Goal: Check status: Check status

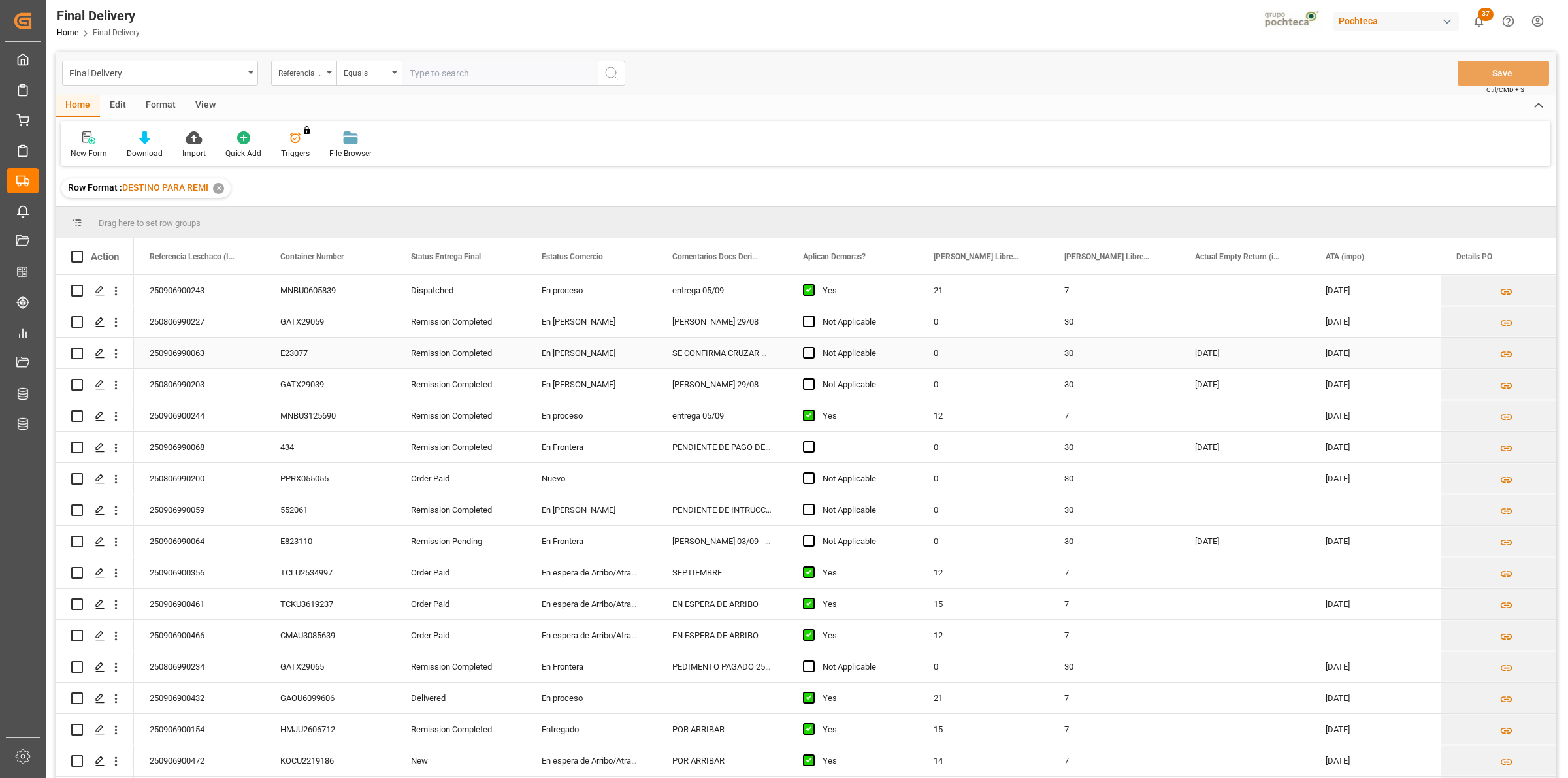
scroll to position [1425, 0]
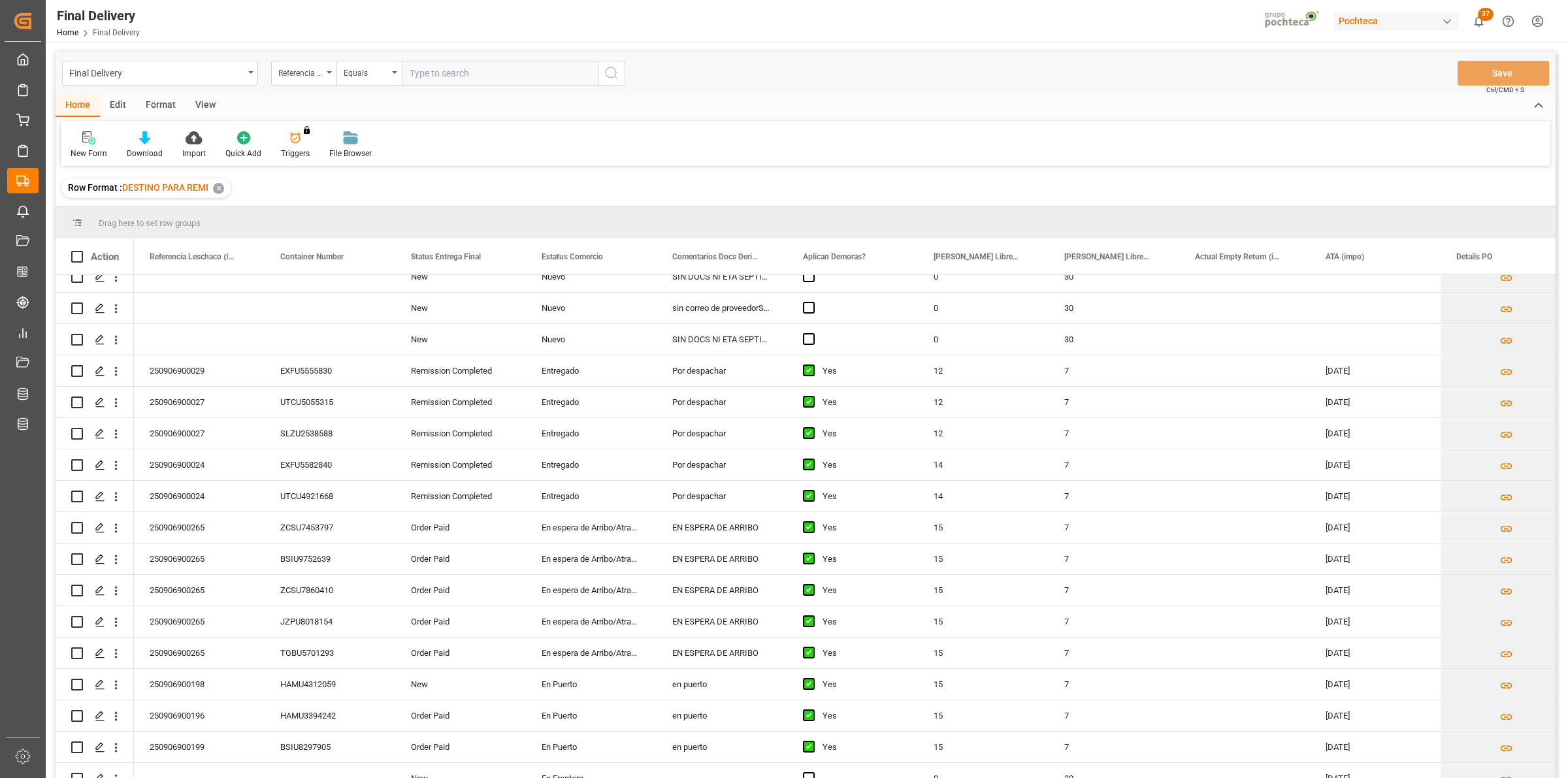
click at [198, 102] on div "View" at bounding box center [205, 106] width 40 height 22
click at [155, 138] on div at bounding box center [148, 137] width 66 height 14
click at [187, 189] on div "Notificación de Entregas" at bounding box center [183, 184] width 114 height 14
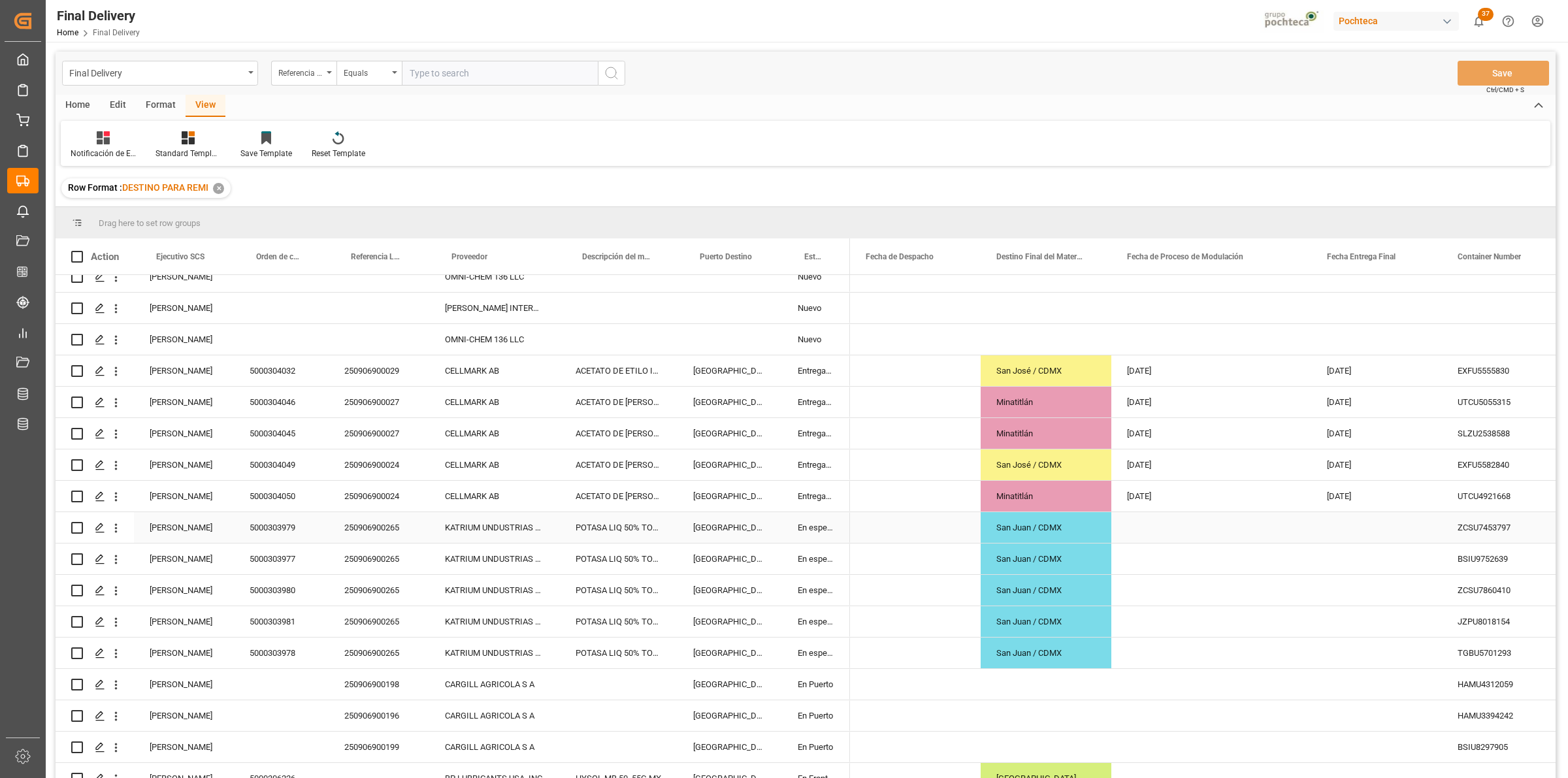
click at [1077, 523] on div "San Juan / CDMX" at bounding box center [1045, 527] width 131 height 31
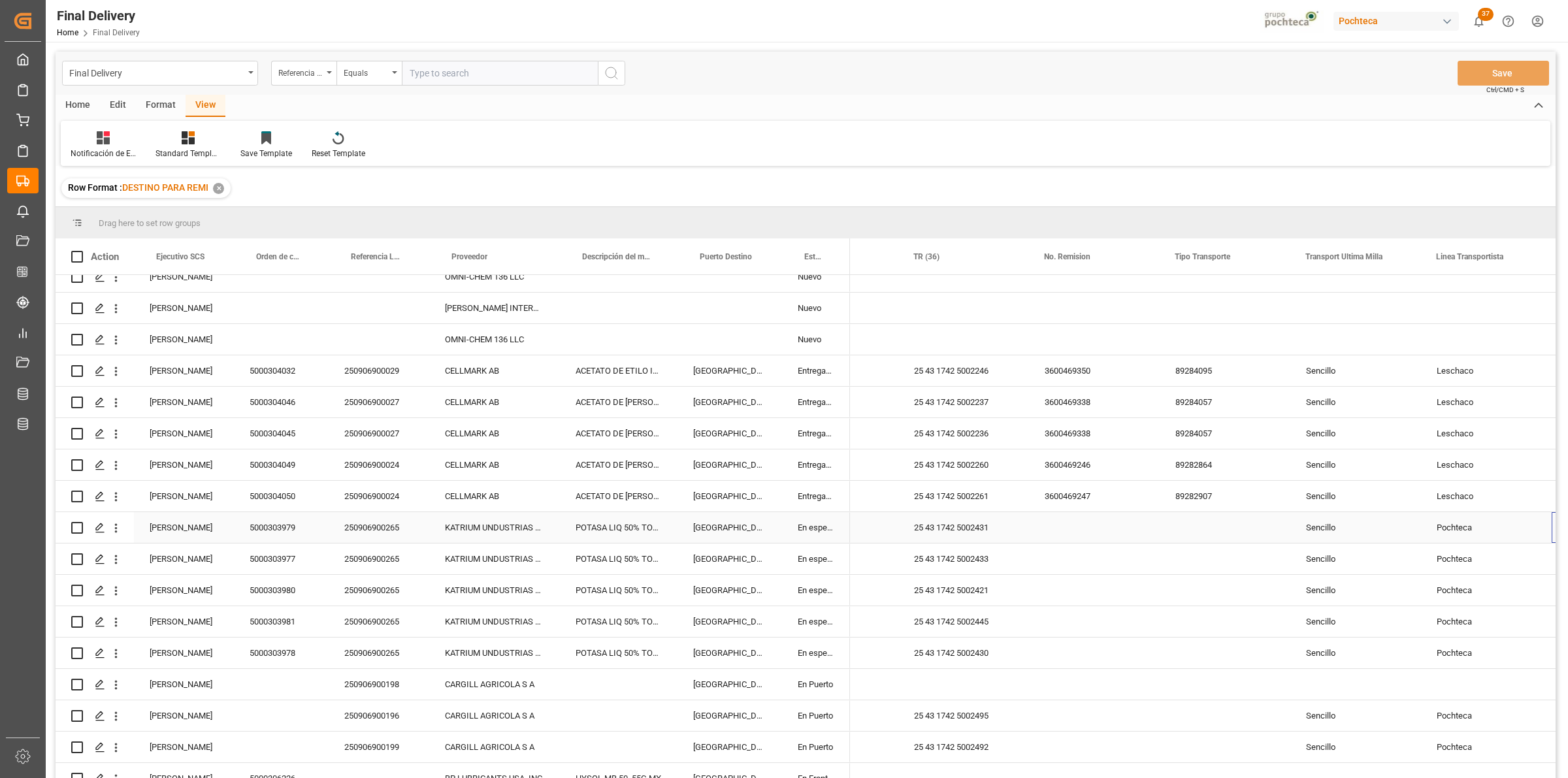
scroll to position [0, 804]
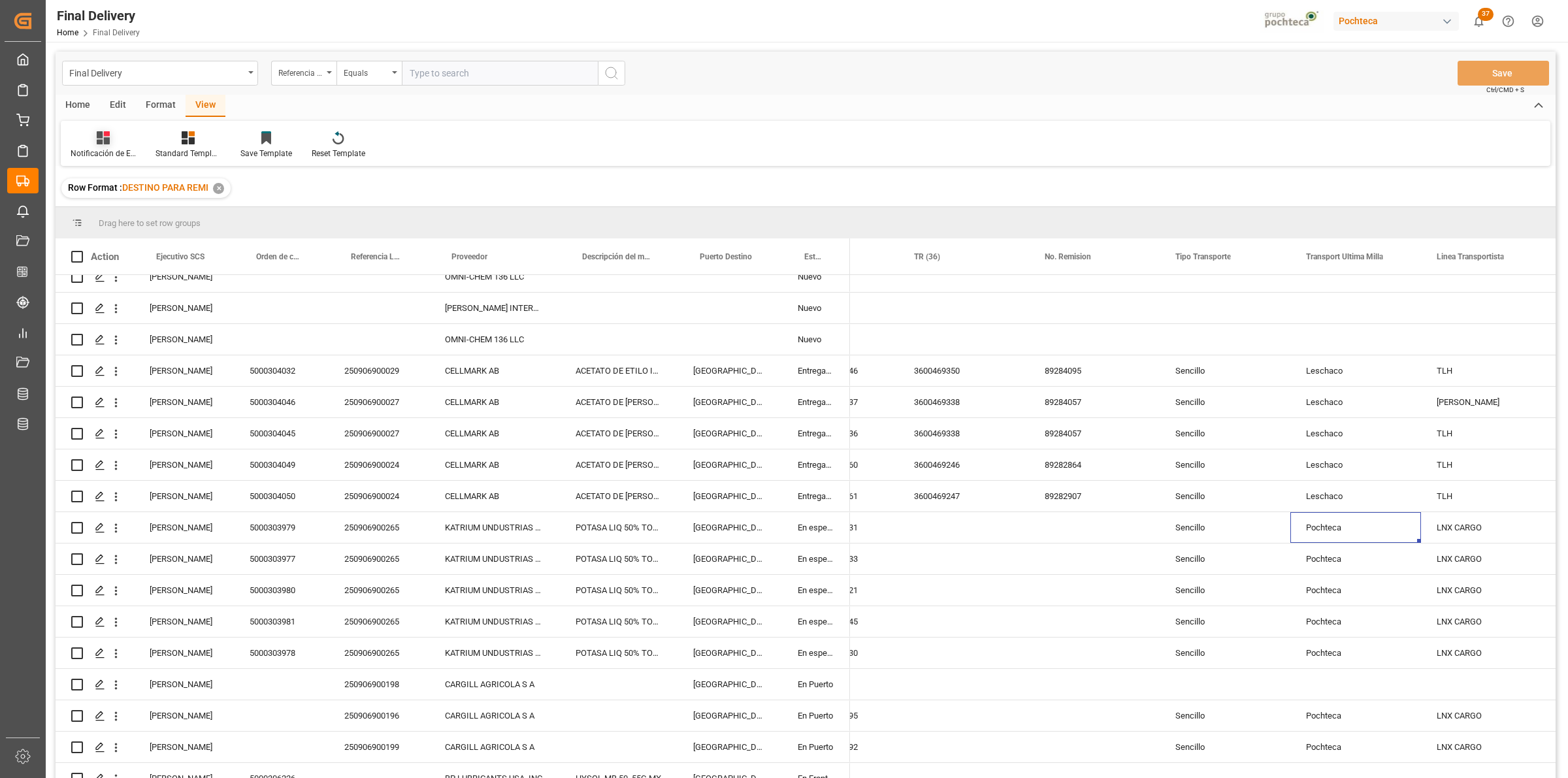
click at [110, 138] on div at bounding box center [103, 137] width 66 height 14
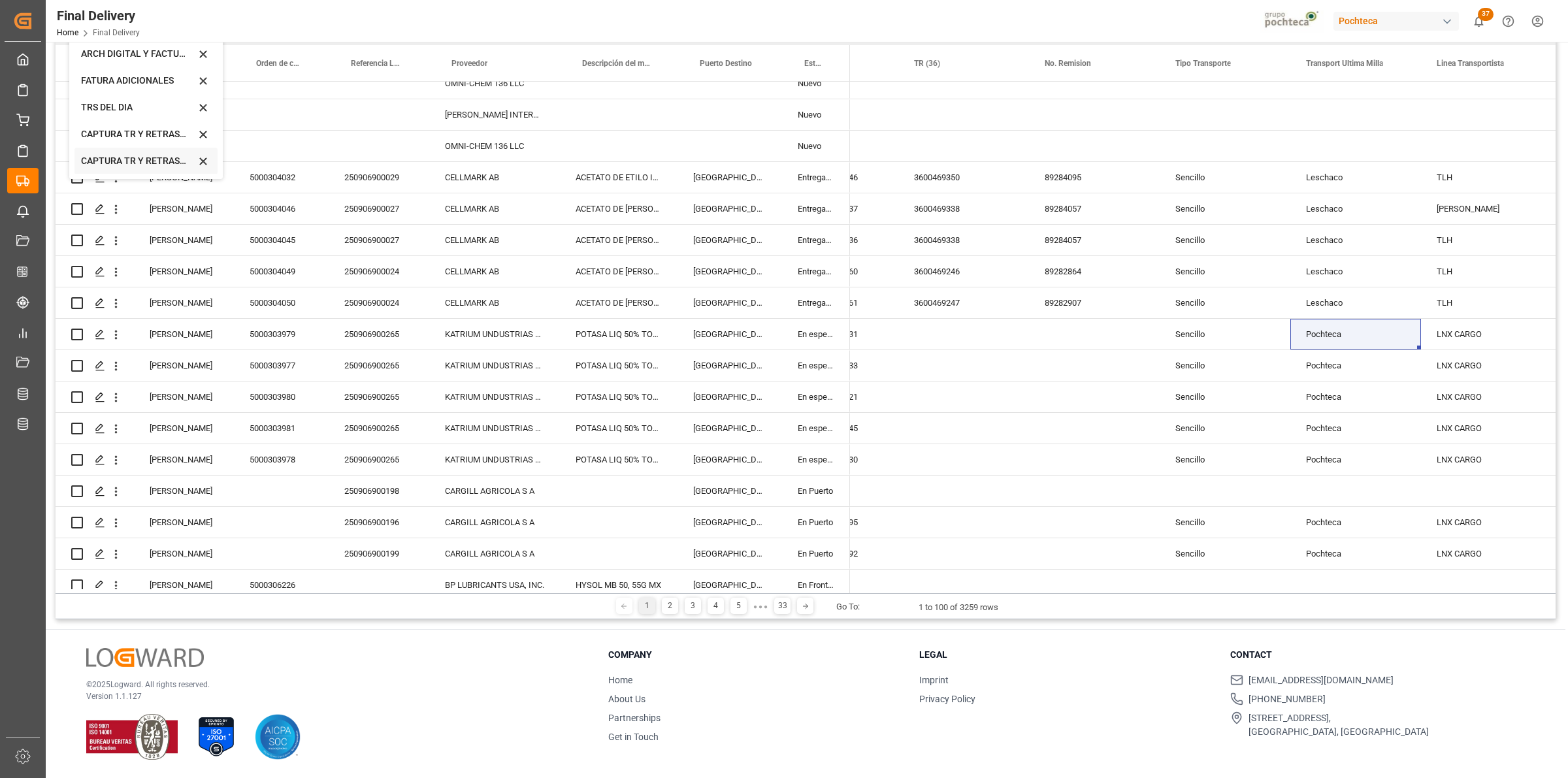
click at [141, 164] on div "CAPTURA TR Y RETRASO CON ENTREGA Y SUCURSAL" at bounding box center [138, 161] width 114 height 14
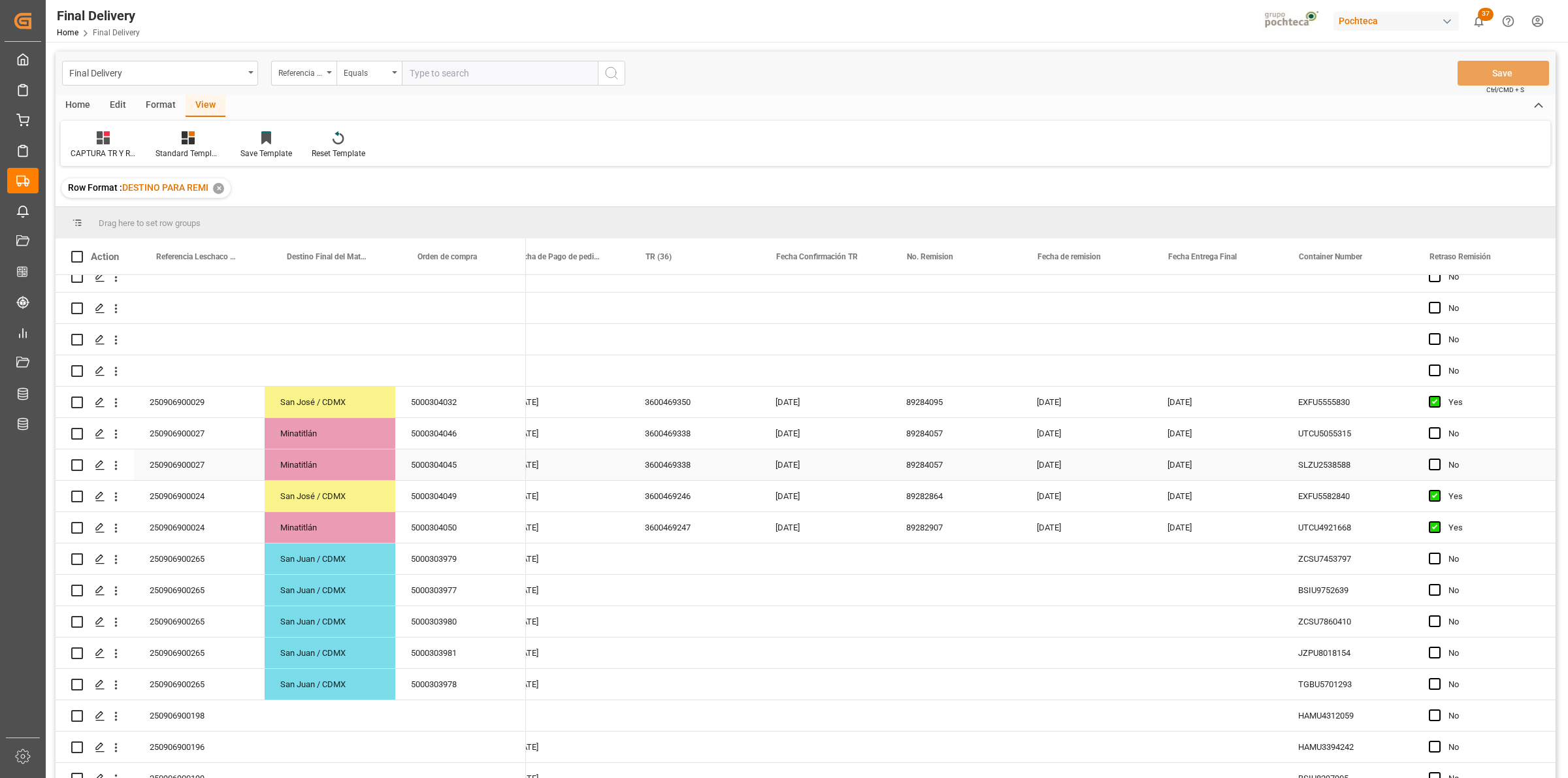
scroll to position [0, 158]
click at [671, 566] on div "Press SPACE to select this row." at bounding box center [694, 559] width 131 height 31
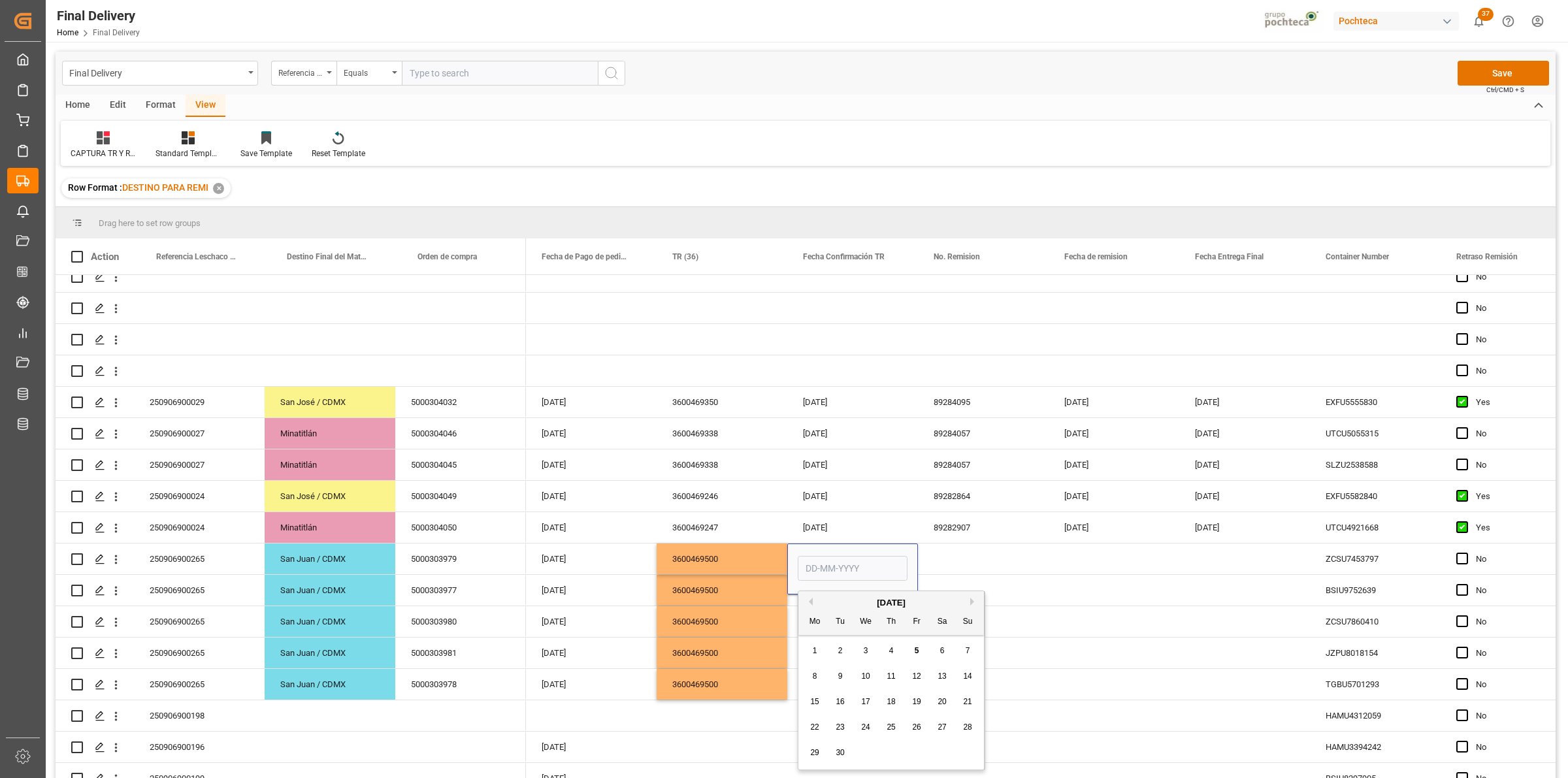
click at [911, 653] on div "5" at bounding box center [916, 651] width 16 height 15
type input "[DATE]"
click at [951, 565] on div "Press SPACE to select this row." at bounding box center [983, 559] width 131 height 31
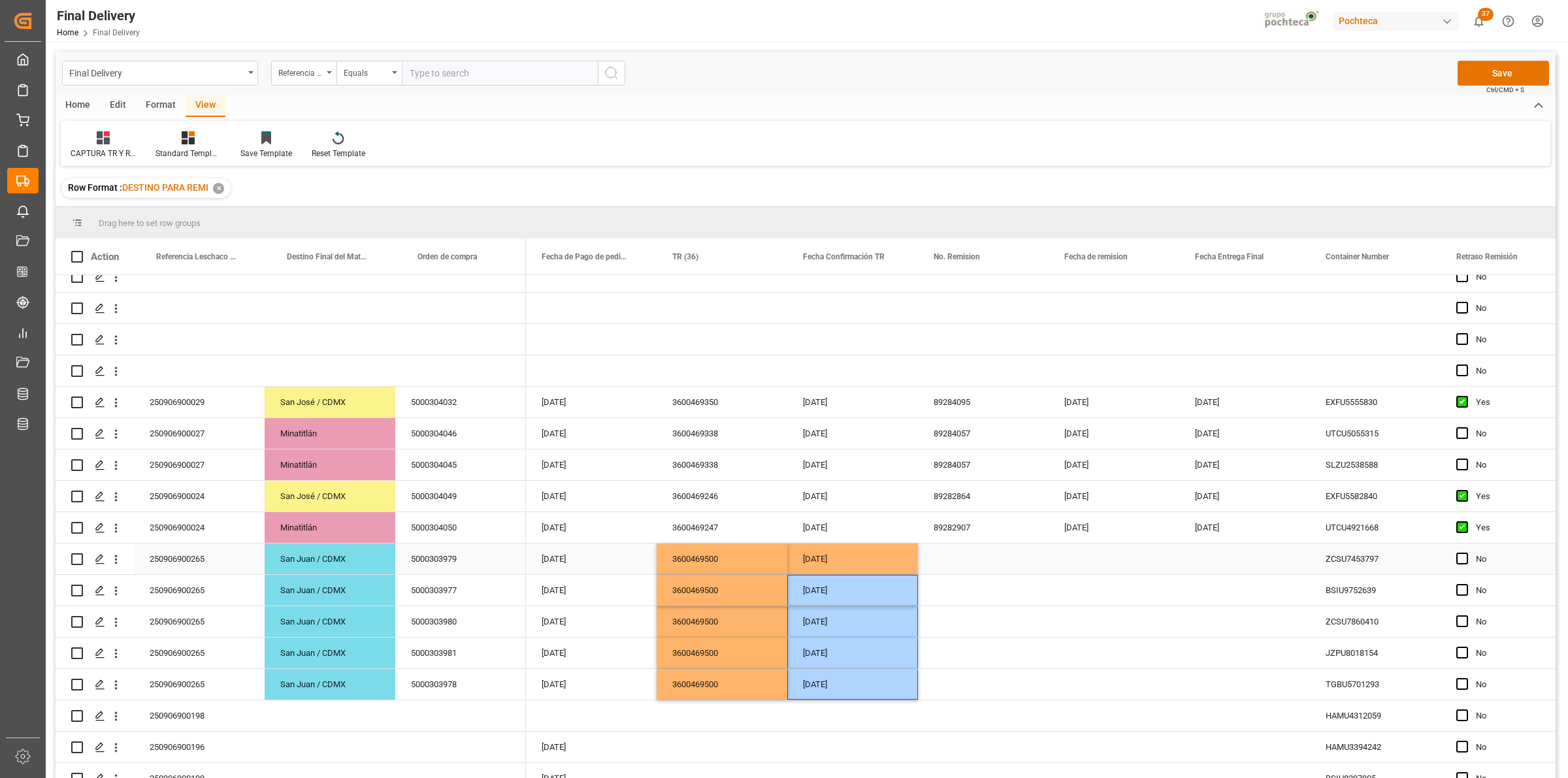
click at [951, 565] on div "Press SPACE to select this row." at bounding box center [983, 559] width 131 height 31
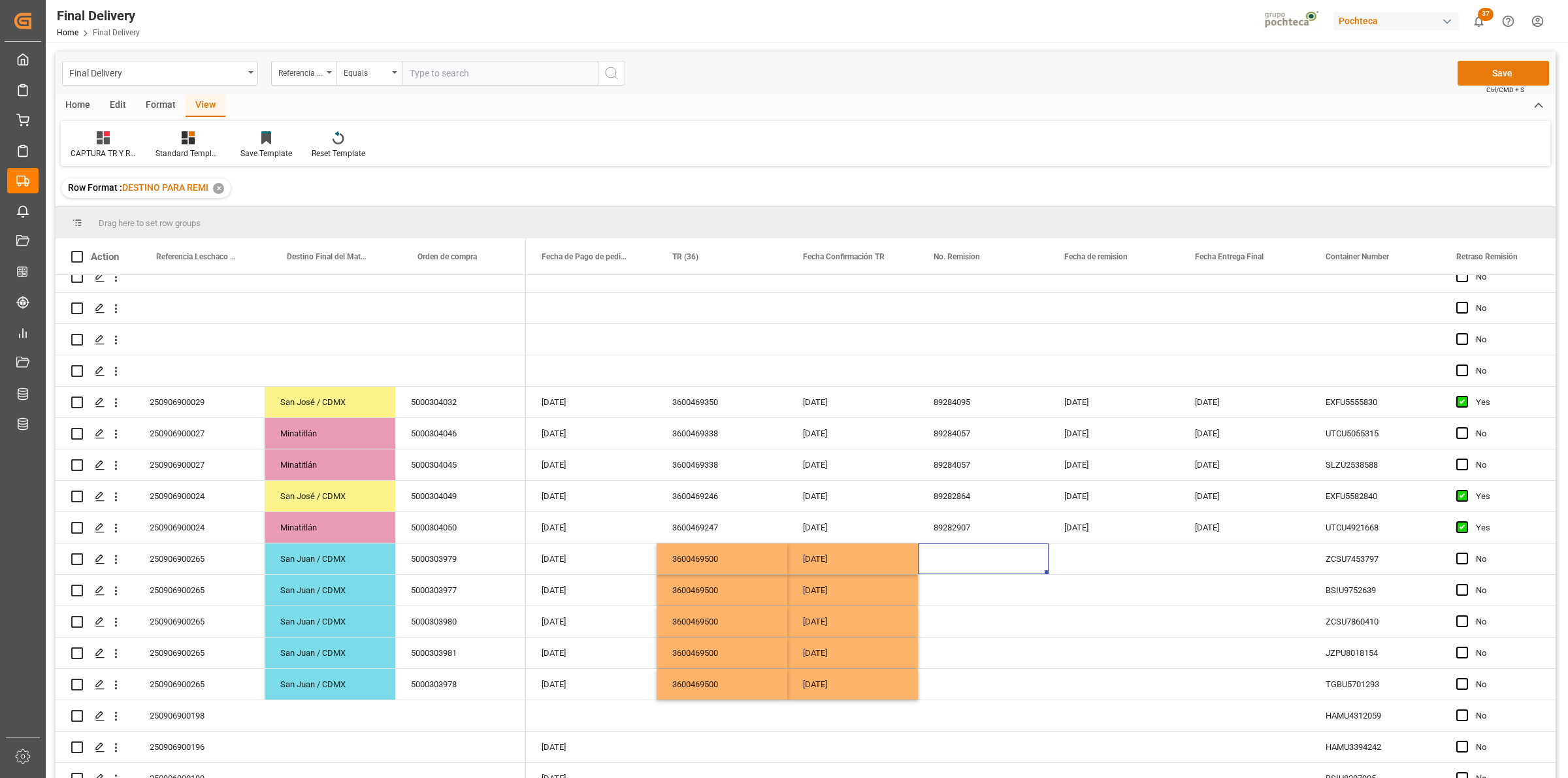
click at [1479, 78] on button "Save" at bounding box center [1502, 73] width 91 height 25
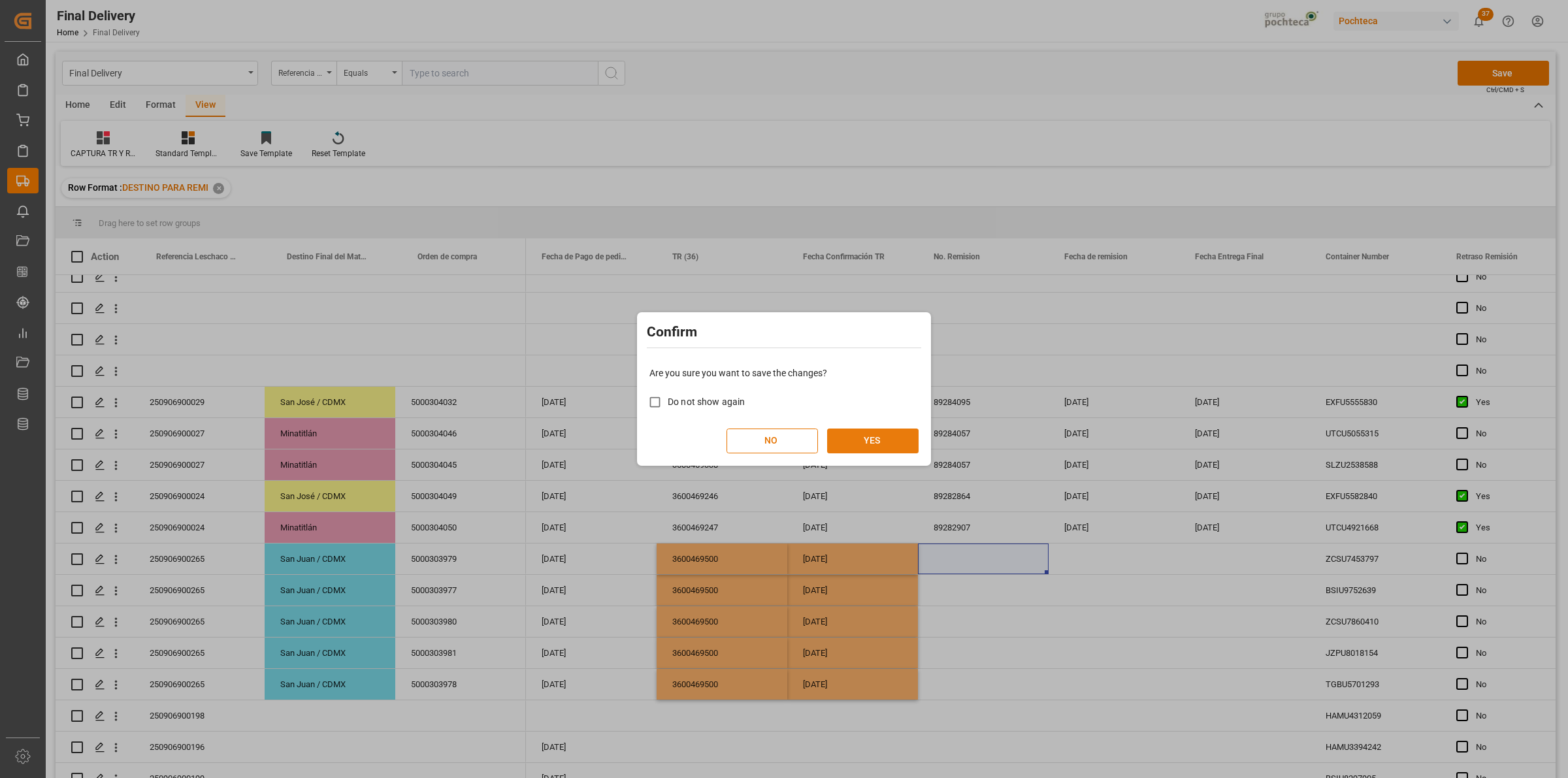
click at [898, 442] on button "YES" at bounding box center [872, 440] width 91 height 25
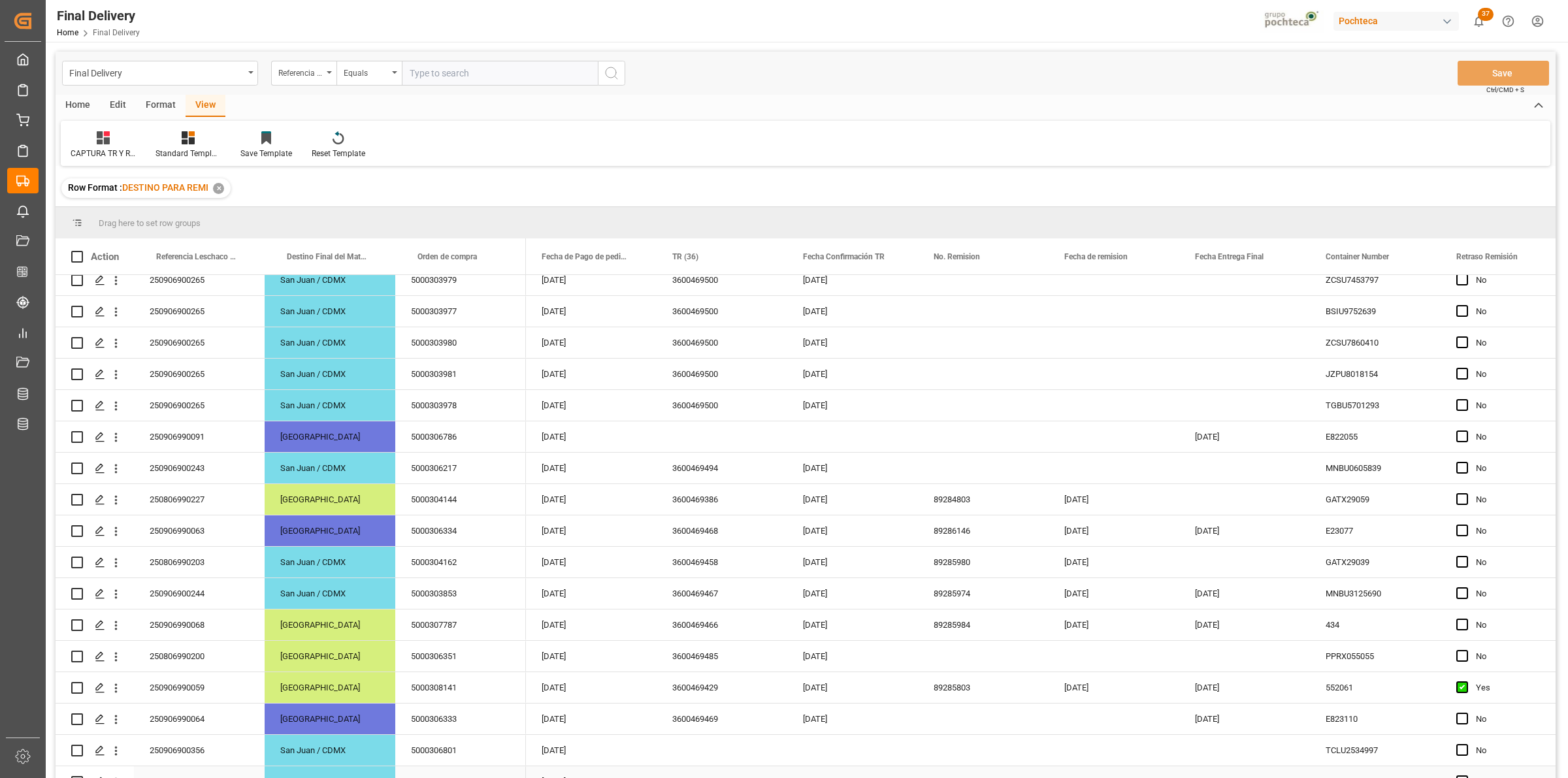
scroll to position [0, 0]
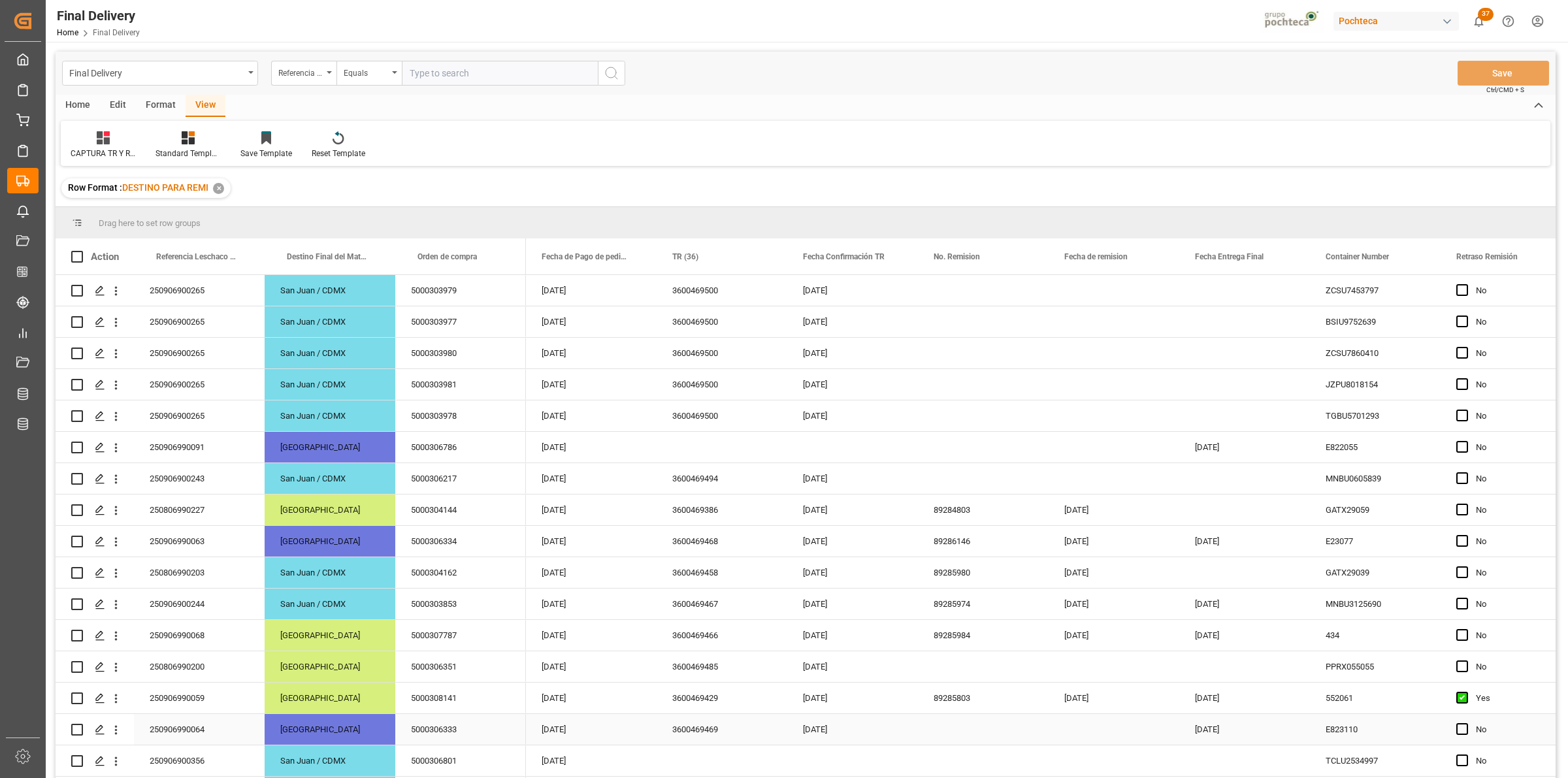
click at [948, 726] on div "Press SPACE to select this row." at bounding box center [983, 729] width 131 height 31
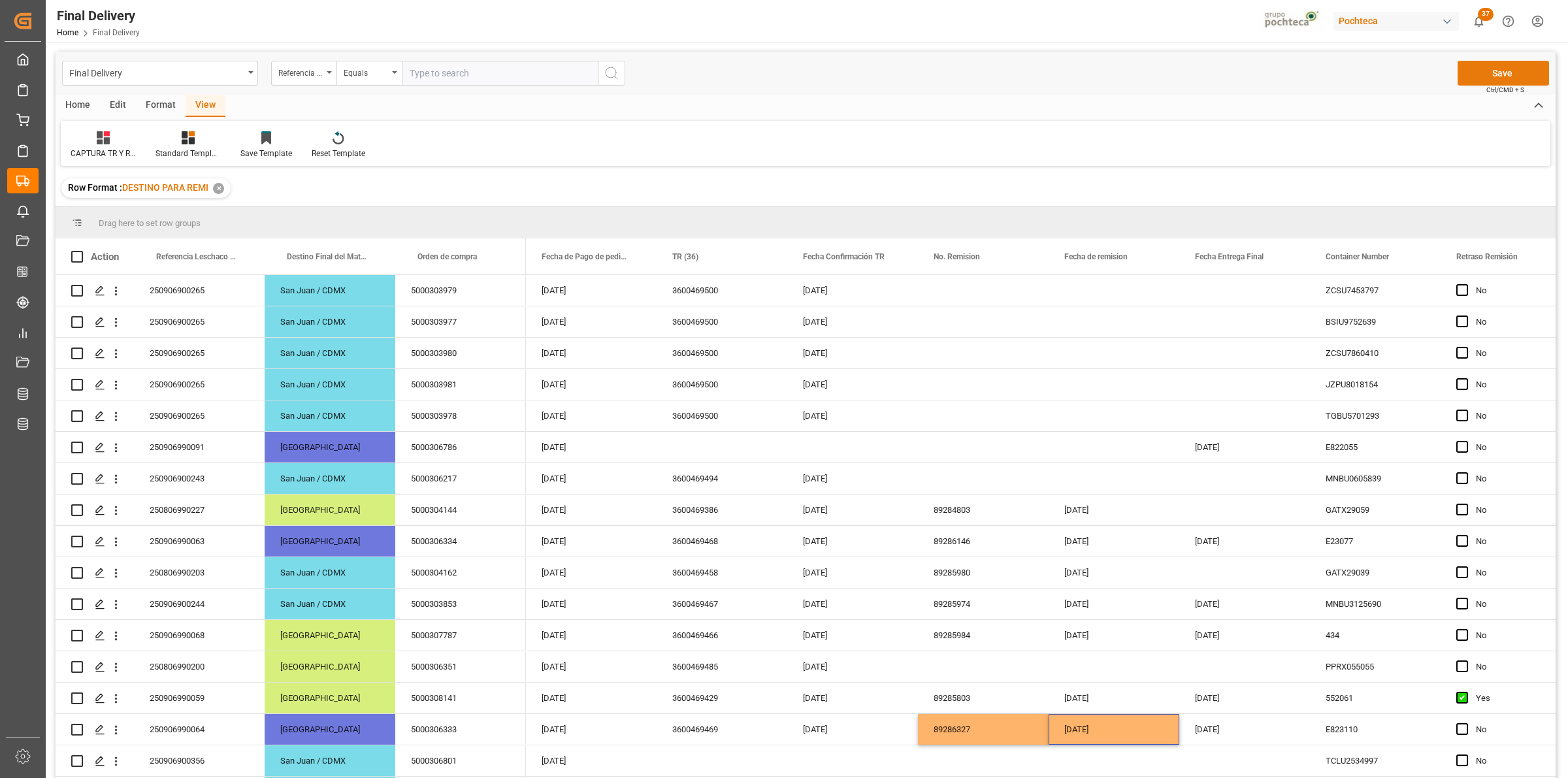
click at [1484, 77] on button "Save" at bounding box center [1502, 73] width 91 height 25
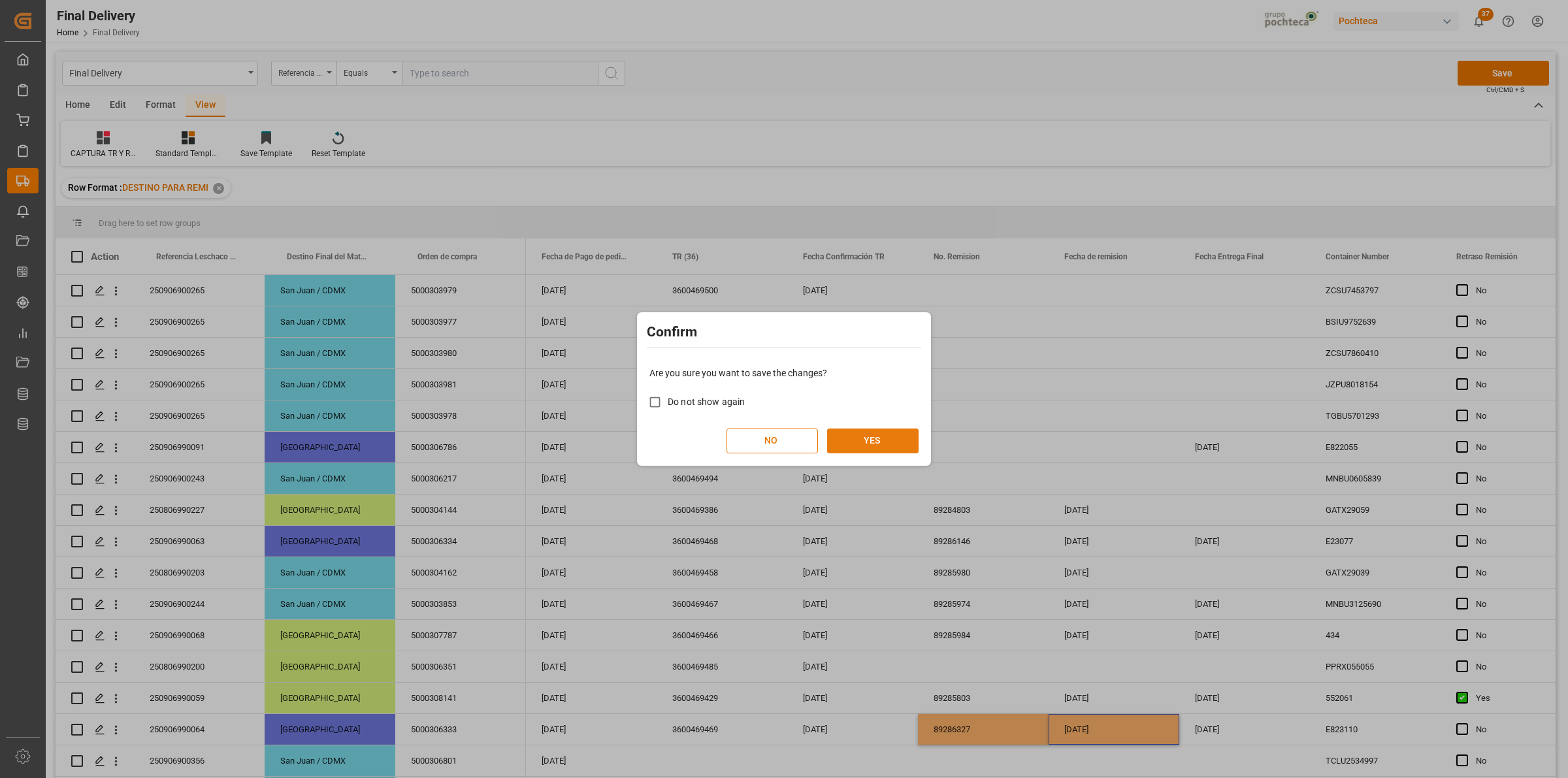
click at [893, 442] on button "YES" at bounding box center [872, 440] width 91 height 25
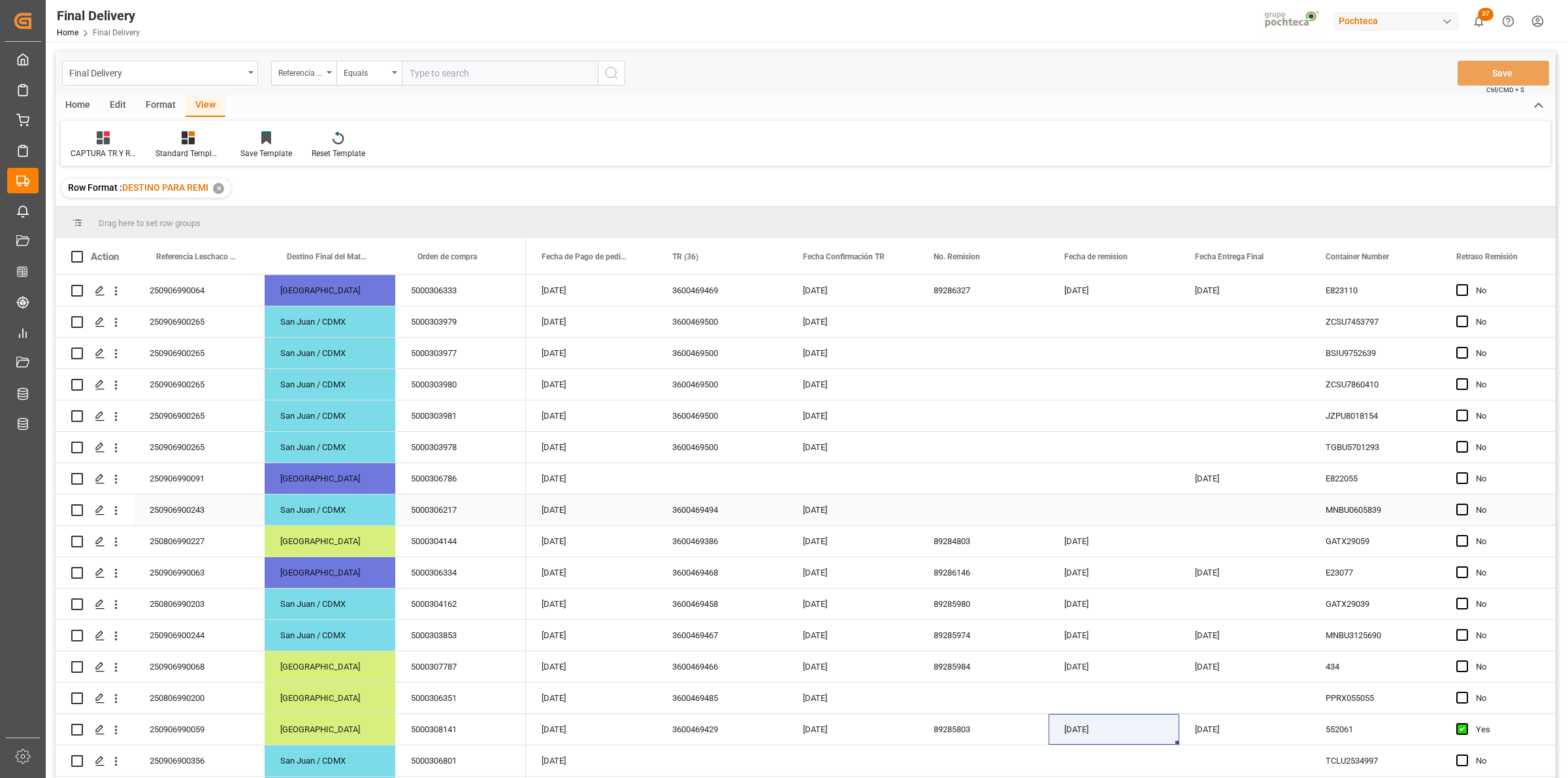
click at [945, 514] on div "Press SPACE to select this row." at bounding box center [983, 510] width 131 height 31
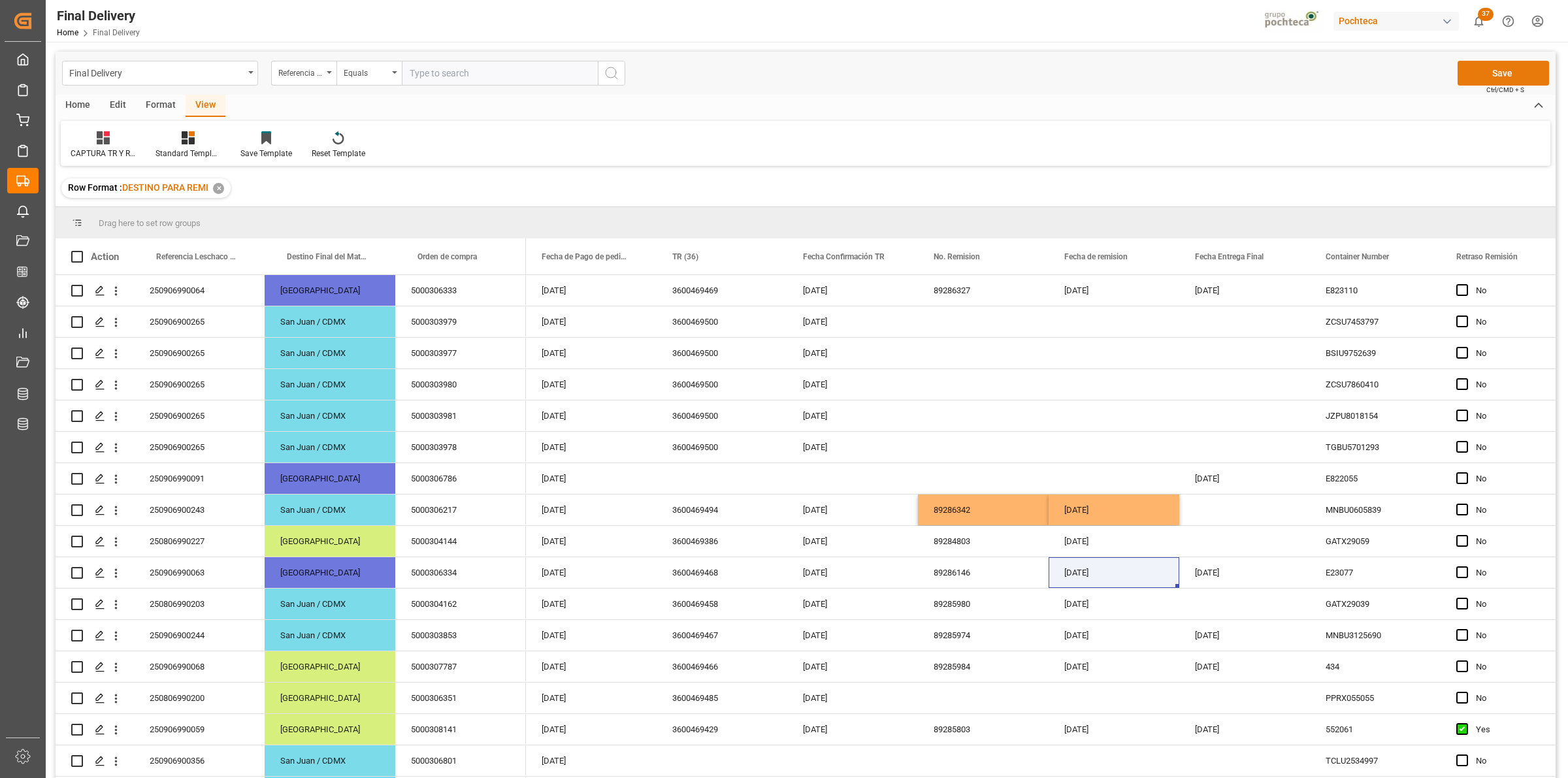
click at [1479, 75] on button "Save" at bounding box center [1502, 73] width 91 height 25
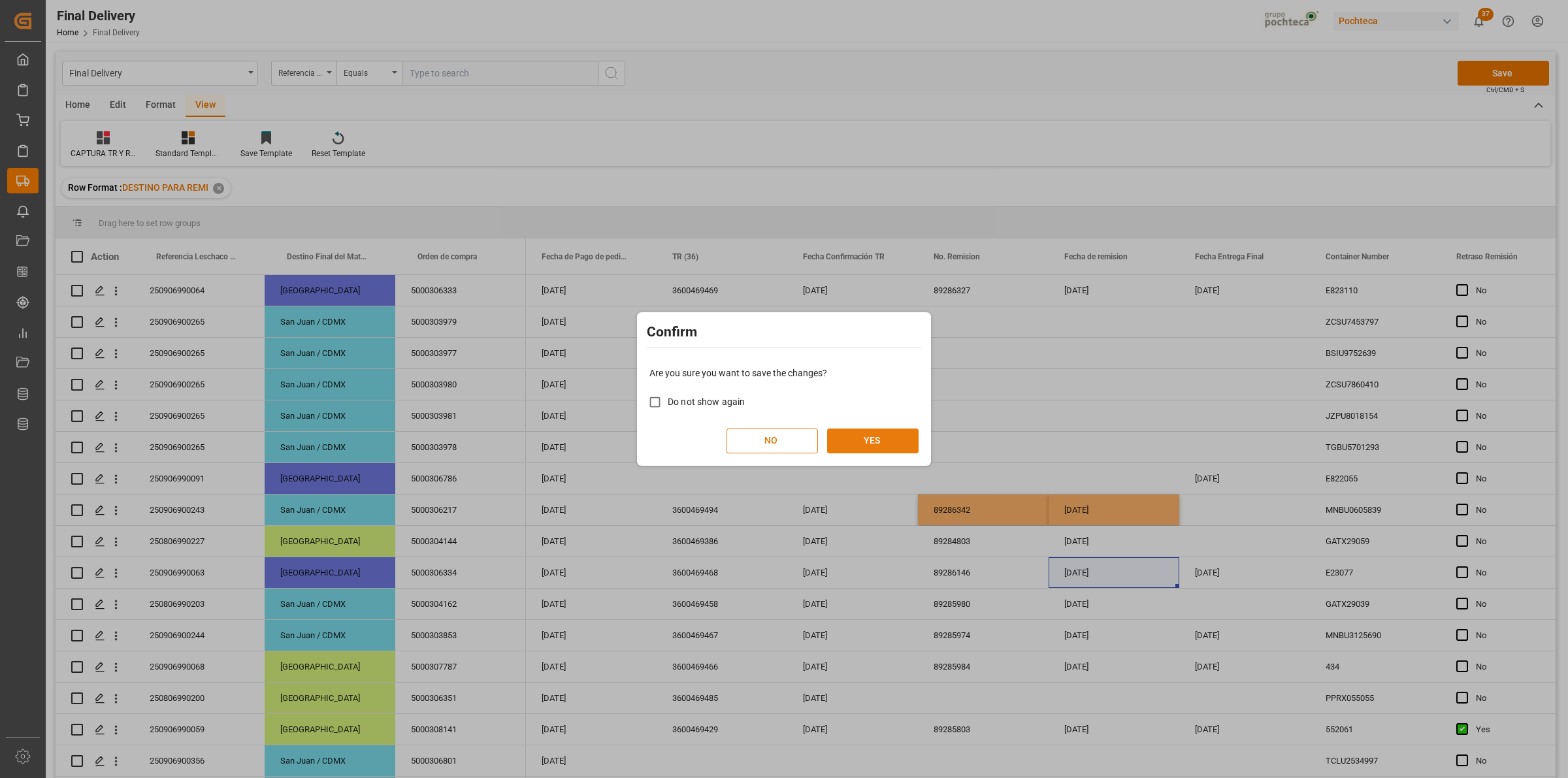
click at [848, 449] on button "YES" at bounding box center [872, 440] width 91 height 25
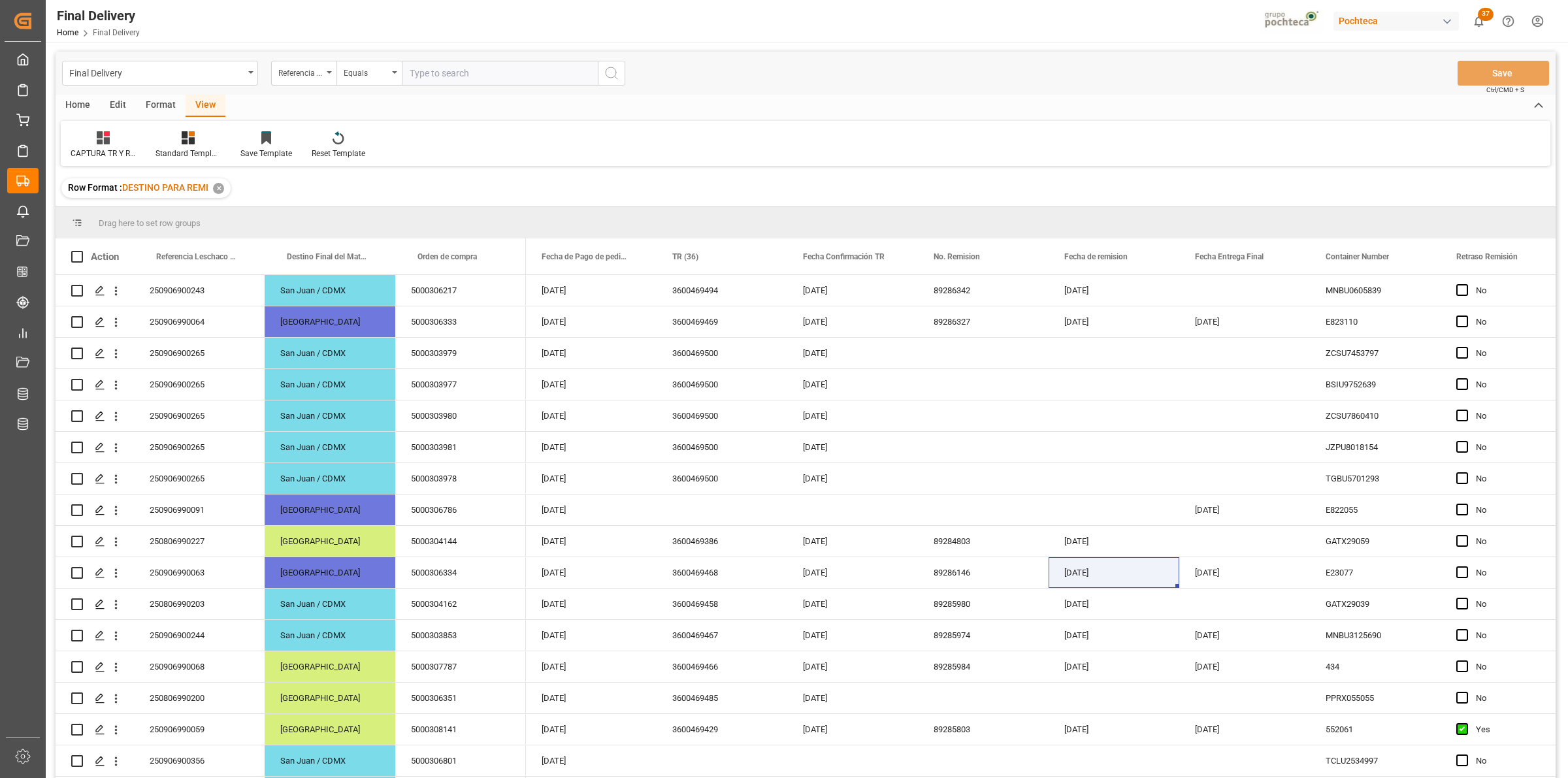
click at [459, 73] on input "text" at bounding box center [500, 73] width 196 height 25
paste input "250906990045"
type input "250906990045"
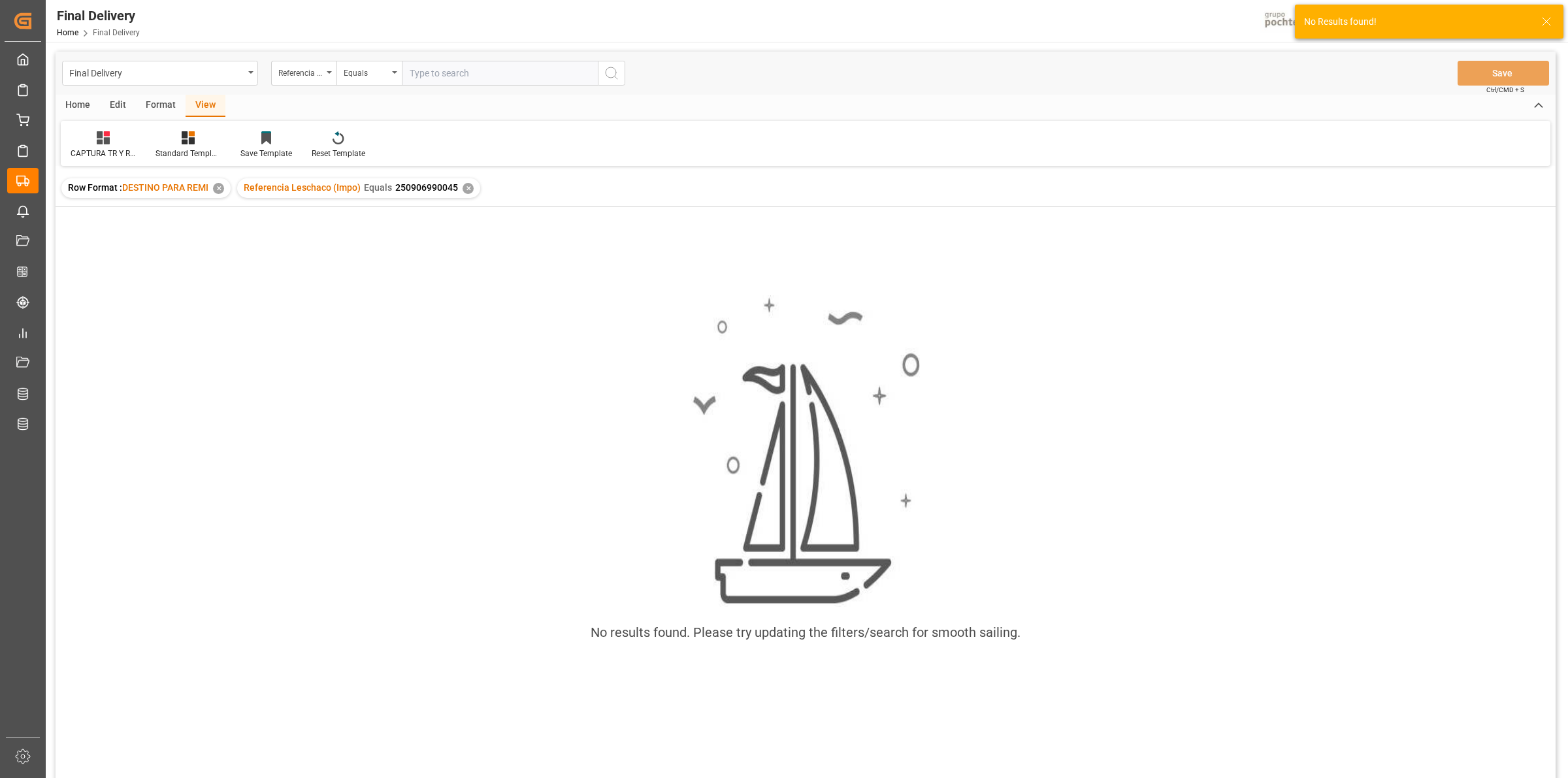
click at [464, 189] on div "✕" at bounding box center [467, 188] width 11 height 11
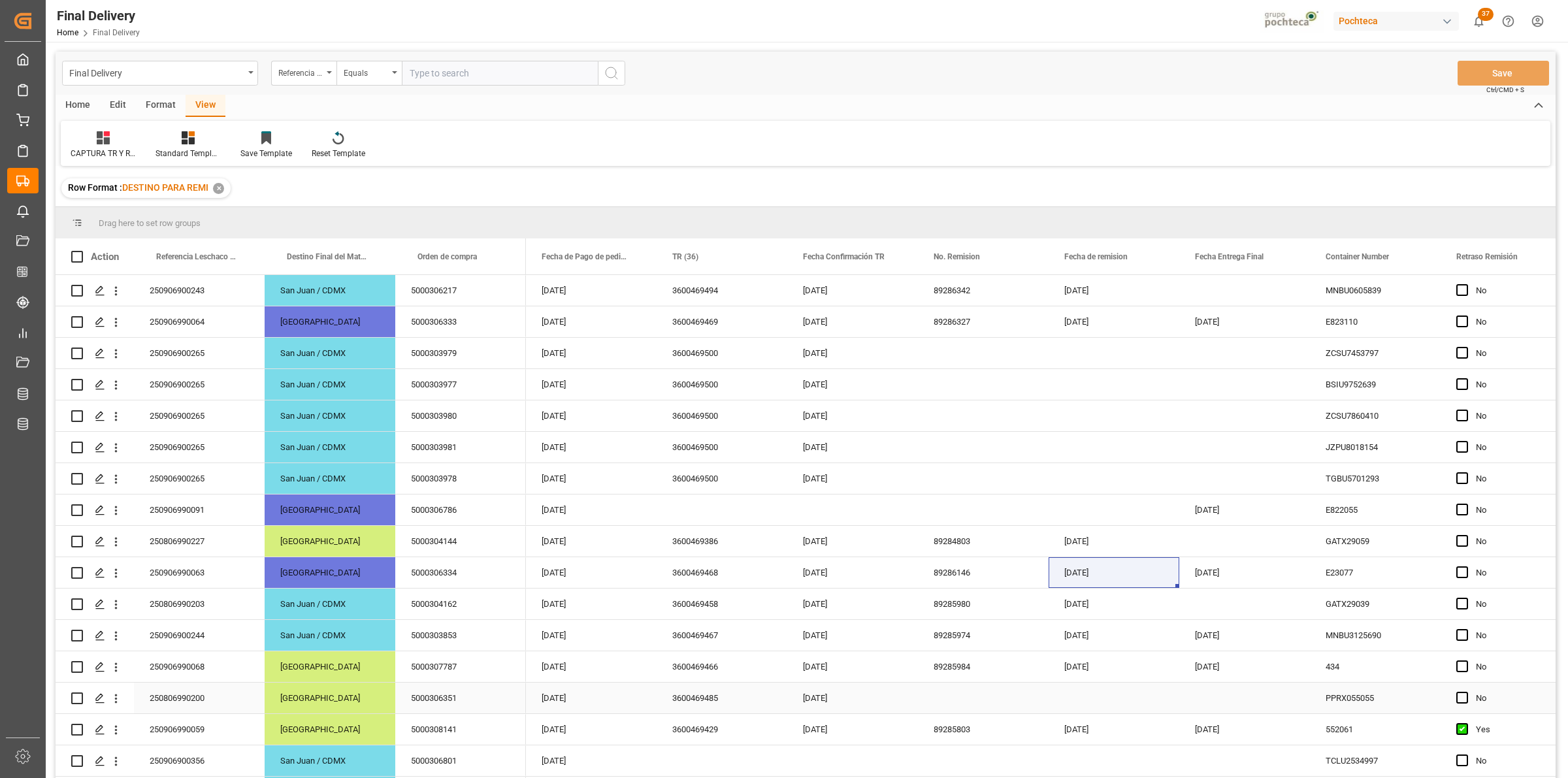
click at [955, 709] on div "Press SPACE to select this row." at bounding box center [983, 698] width 131 height 31
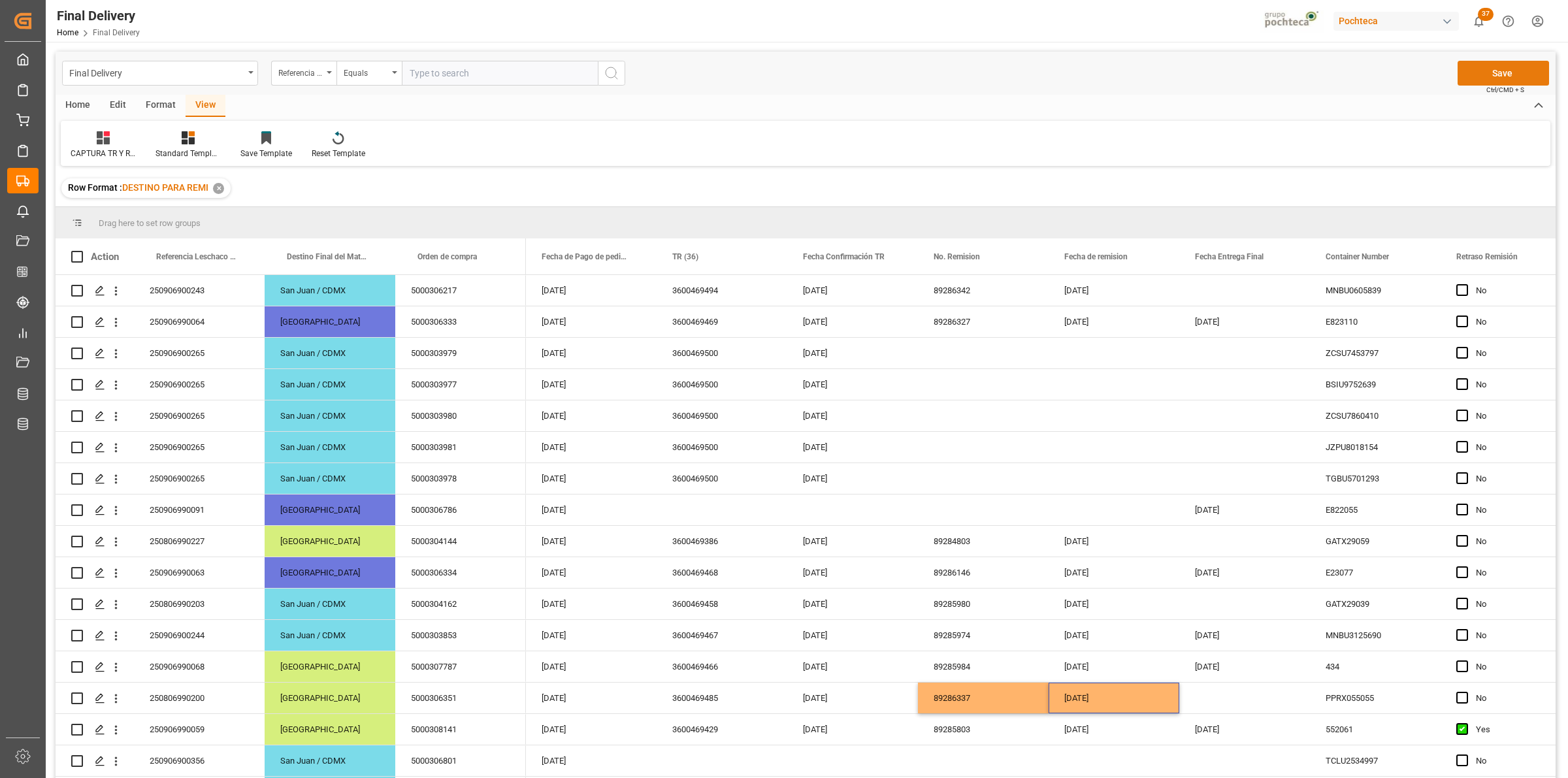
click at [1486, 72] on button "Save" at bounding box center [1502, 73] width 91 height 25
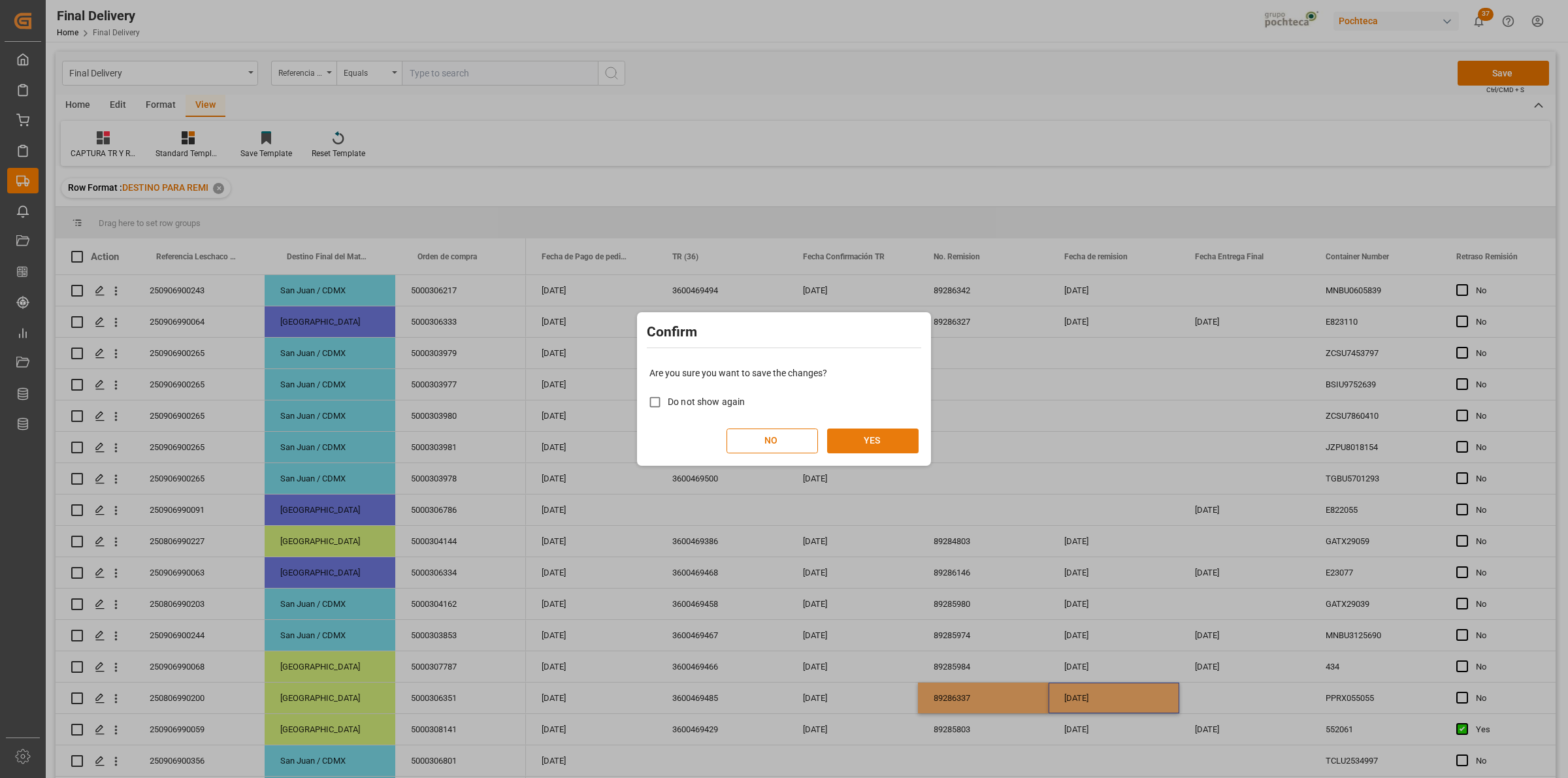
click at [849, 438] on button "YES" at bounding box center [872, 440] width 91 height 25
